Goal: Information Seeking & Learning: Learn about a topic

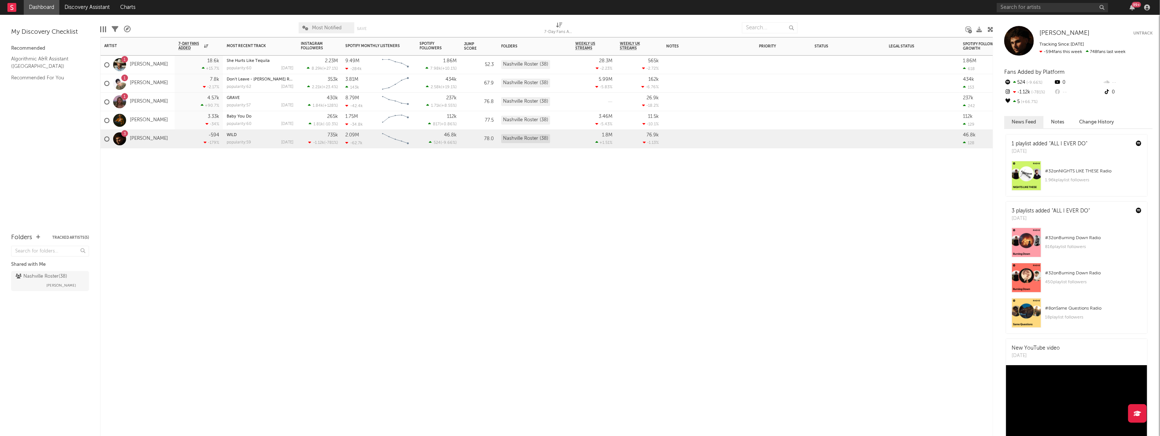
click at [182, 79] on div "7.8k -2.17 %" at bounding box center [198, 83] width 41 height 18
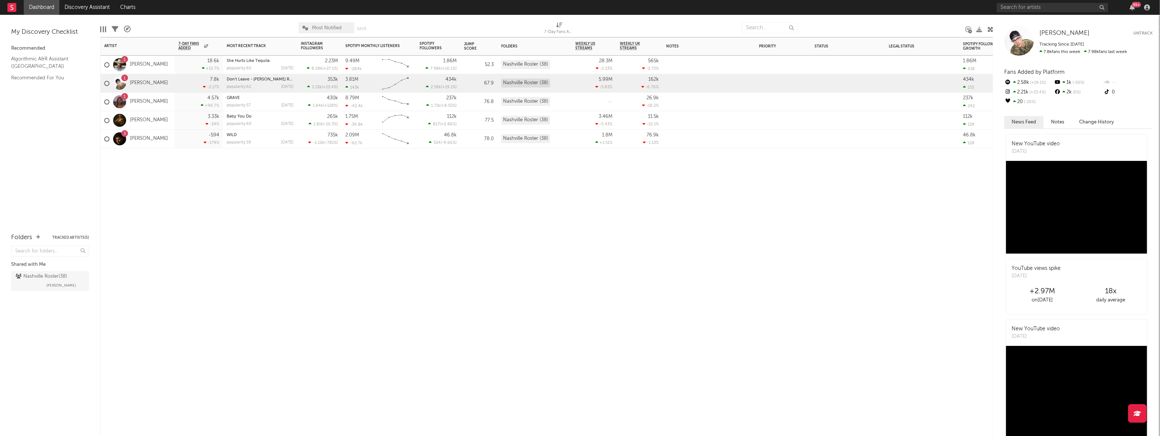
click at [165, 101] on div "1 [PERSON_NAME]" at bounding box center [138, 102] width 74 height 19
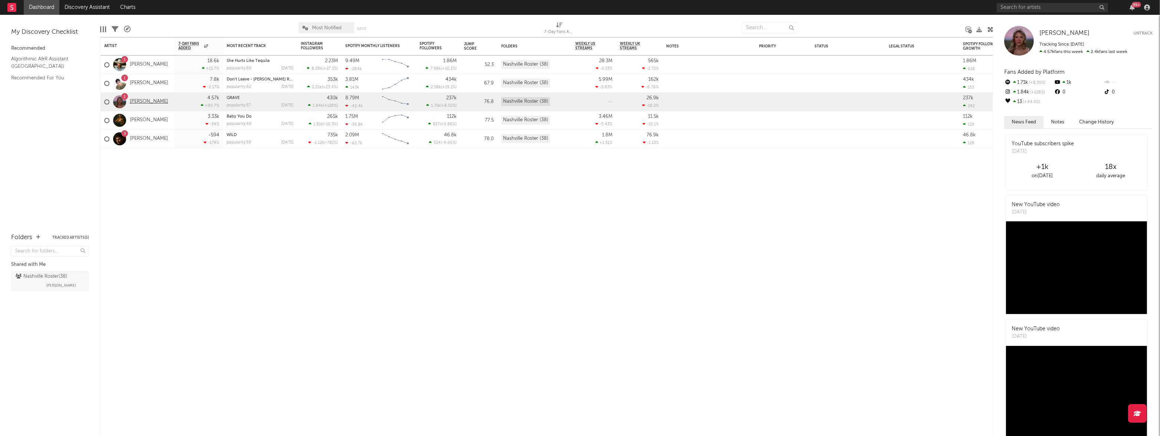
click at [147, 101] on link "[PERSON_NAME]" at bounding box center [149, 102] width 38 height 6
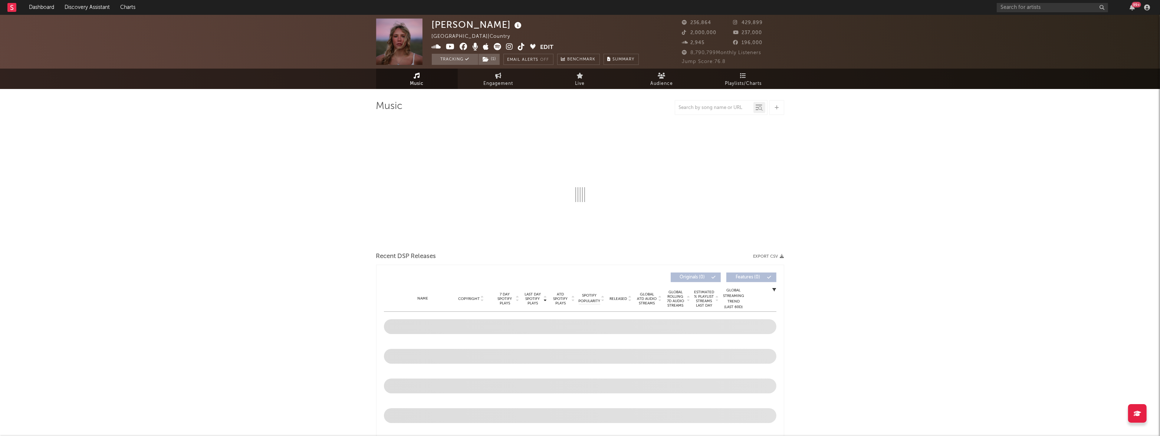
select select "6m"
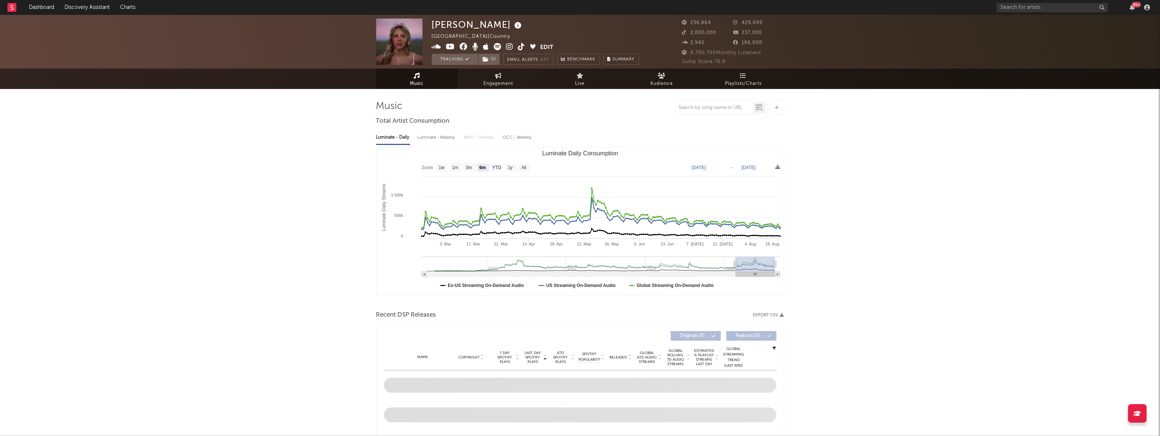
select select "6m"
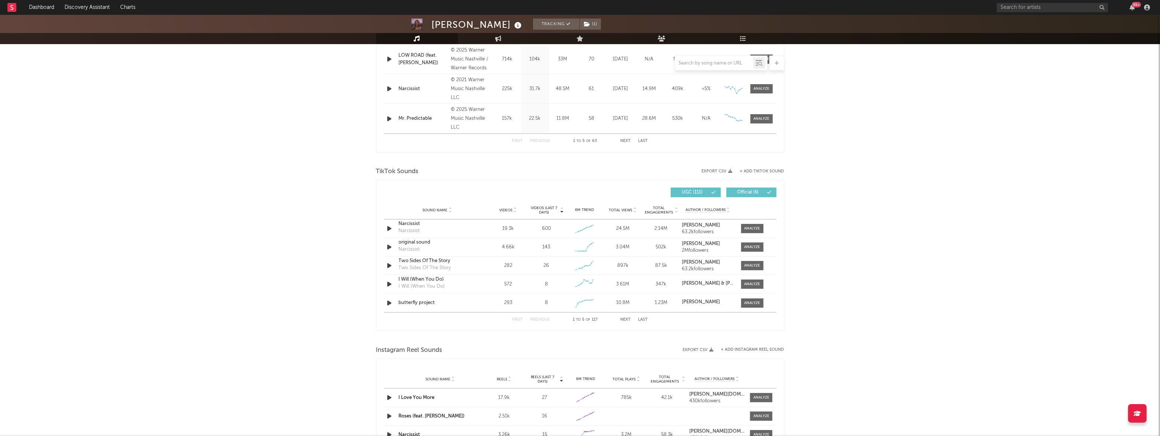
scroll to position [396, 0]
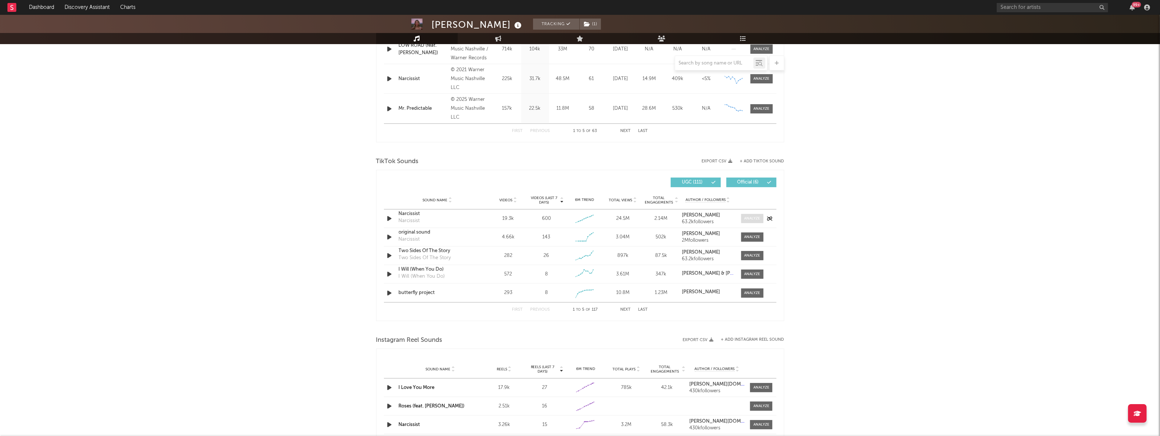
click at [747, 217] on div at bounding box center [752, 219] width 16 height 6
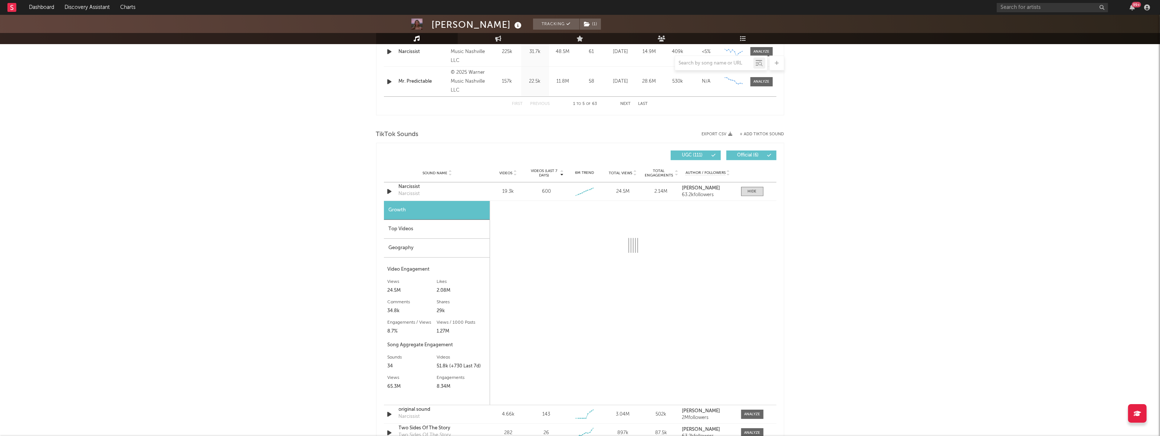
scroll to position [422, 0]
click at [755, 196] on span at bounding box center [752, 192] width 22 height 9
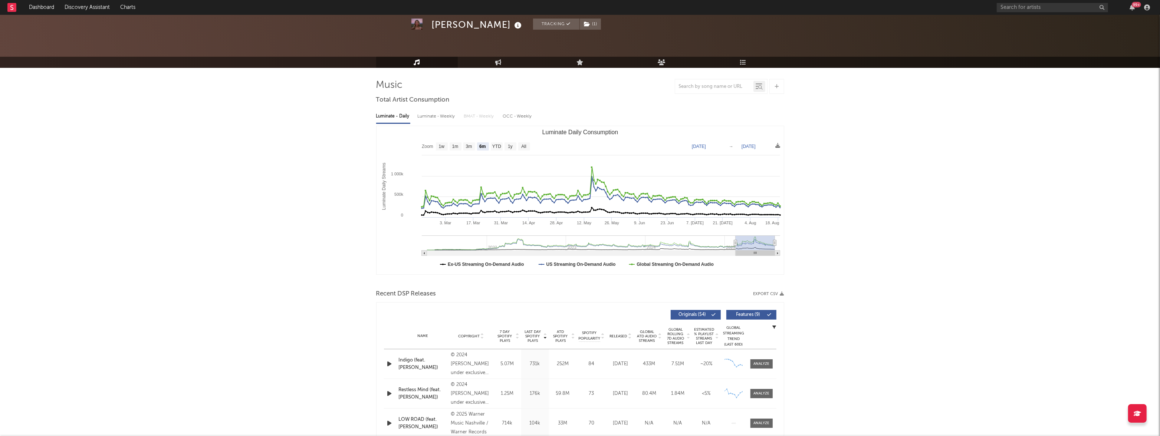
scroll to position [0, 0]
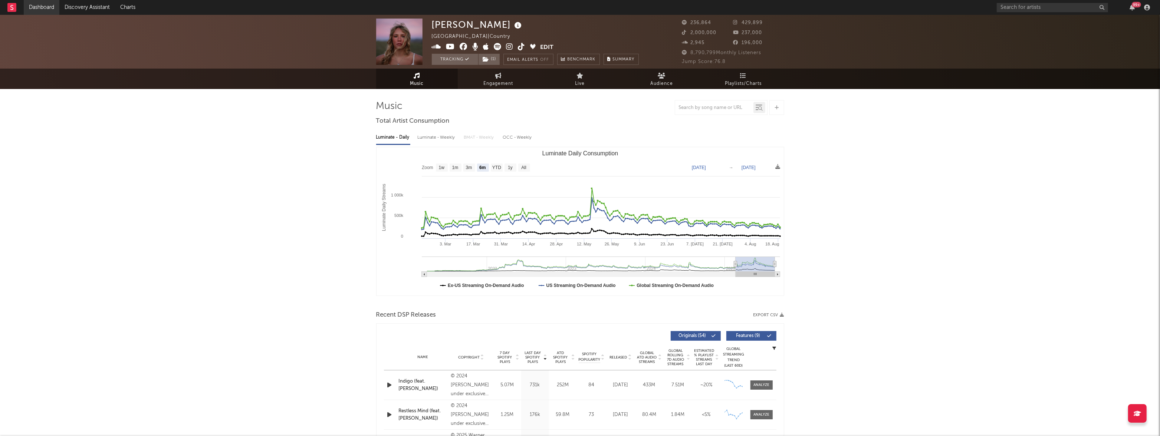
click at [48, 7] on link "Dashboard" at bounding box center [42, 7] width 36 height 15
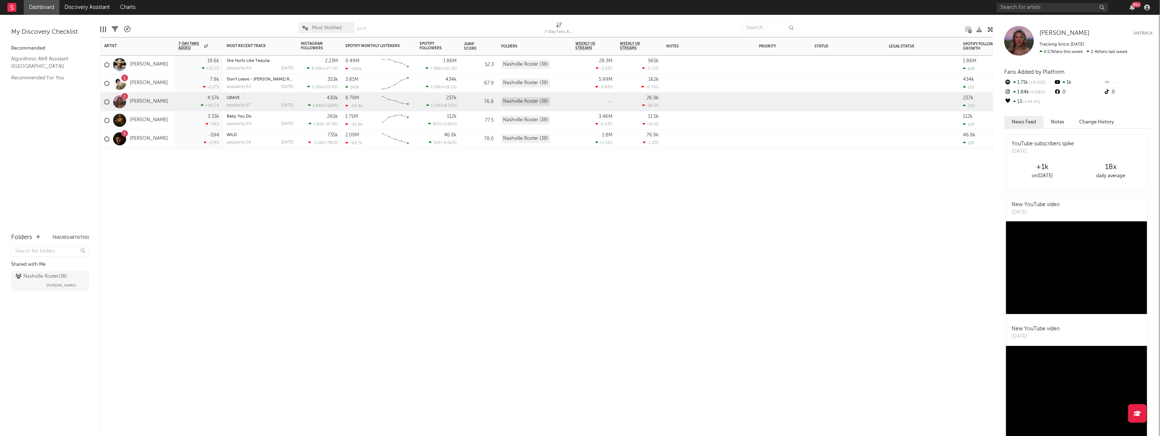
click at [164, 89] on div "1 [PERSON_NAME]" at bounding box center [136, 84] width 64 height 22
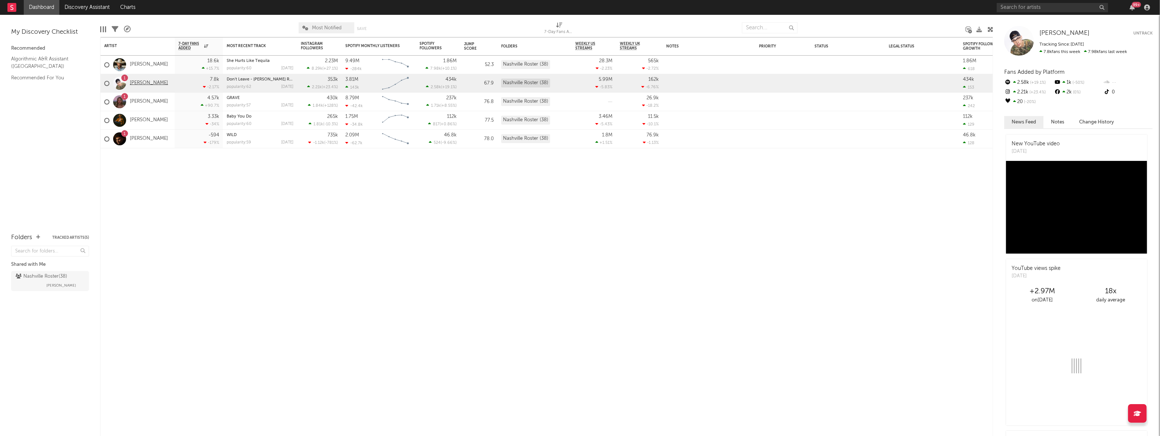
click at [154, 84] on link "[PERSON_NAME]" at bounding box center [149, 83] width 38 height 6
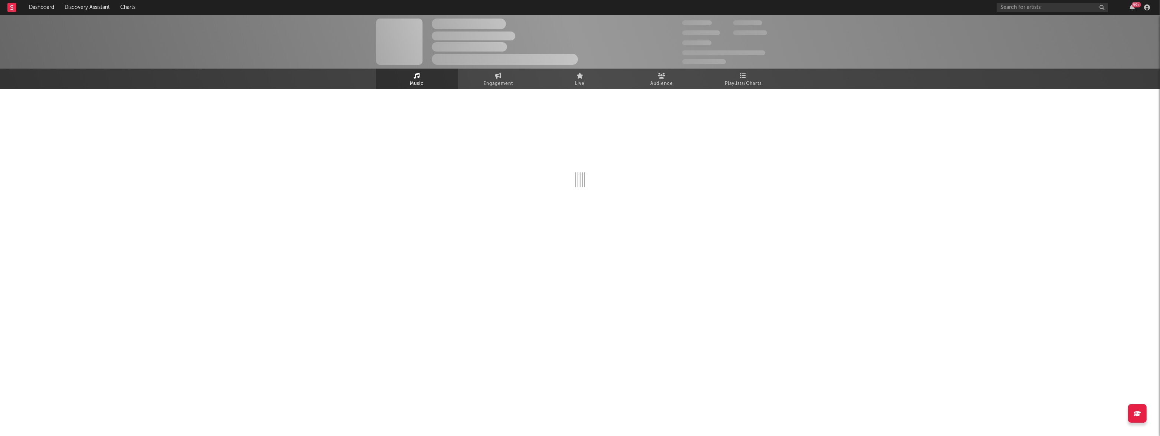
select select "6m"
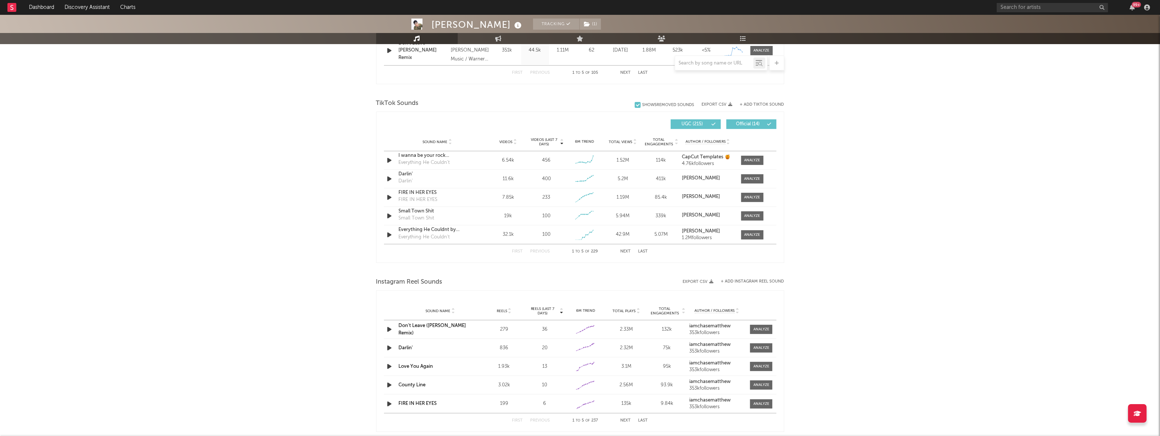
scroll to position [455, 0]
click at [33, 7] on link "Dashboard" at bounding box center [42, 7] width 36 height 15
